Goal: Task Accomplishment & Management: Complete application form

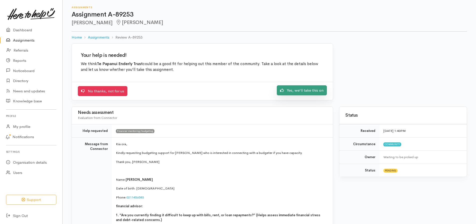
click at [312, 90] on link "Yes, we'll take this on" at bounding box center [302, 90] width 50 height 10
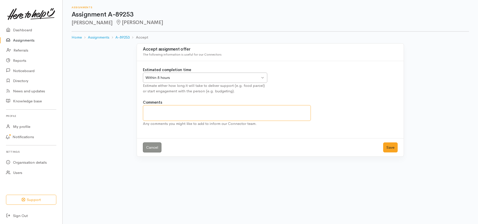
click at [155, 108] on textarea "Comments" at bounding box center [227, 113] width 168 height 16
click at [155, 108] on textarea "I will make contact with Sandra" at bounding box center [227, 113] width 168 height 16
click at [206, 110] on textarea "I will make contact with Sandra" at bounding box center [227, 113] width 168 height 16
type textarea "I will make contact with Sandra today and make an appointment."
click at [393, 148] on button "Save" at bounding box center [390, 147] width 15 height 10
